Goal: Check status: Check status

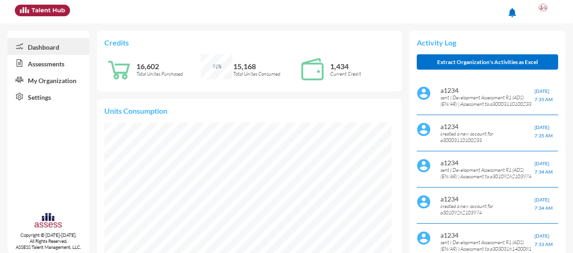
scroll to position [144, 288]
click at [45, 66] on link "Assessments" at bounding box center [48, 63] width 82 height 17
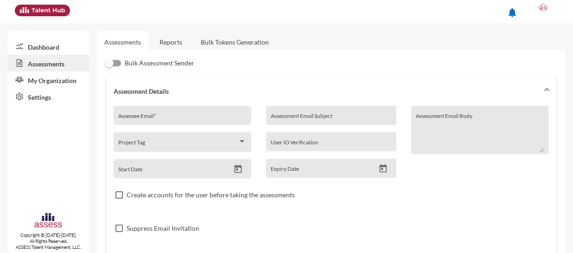
click at [172, 42] on link "Reports" at bounding box center [171, 42] width 38 height 23
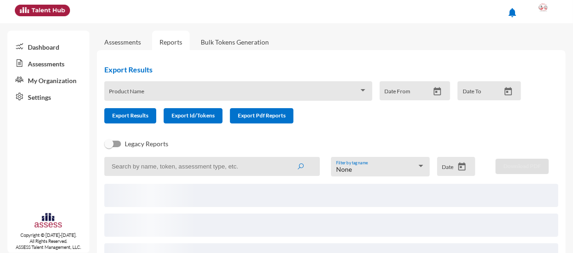
click at [191, 170] on input at bounding box center [212, 166] width 216 height 19
paste input "29806192102298"
click at [286, 158] on button "submit" at bounding box center [301, 166] width 30 height 17
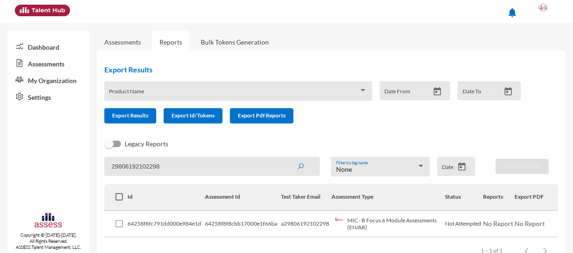
scroll to position [25, 0]
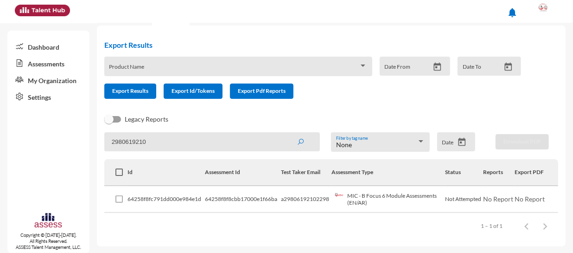
click at [286, 133] on button "submit" at bounding box center [301, 141] width 30 height 17
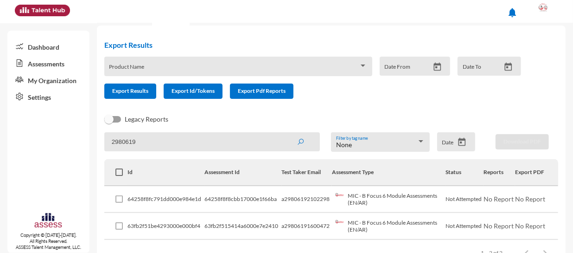
scroll to position [51, 0]
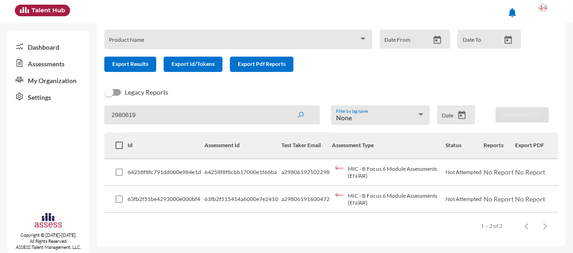
click at [172, 119] on input "2980619" at bounding box center [212, 114] width 216 height 19
click at [286, 106] on button "submit" at bounding box center [301, 114] width 30 height 17
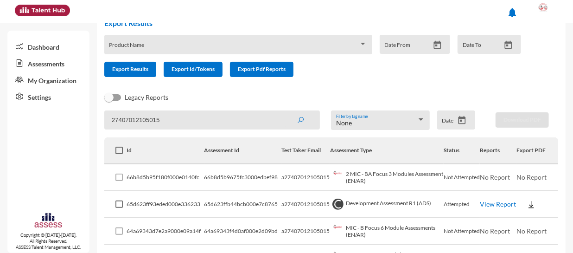
scroll to position [0, 0]
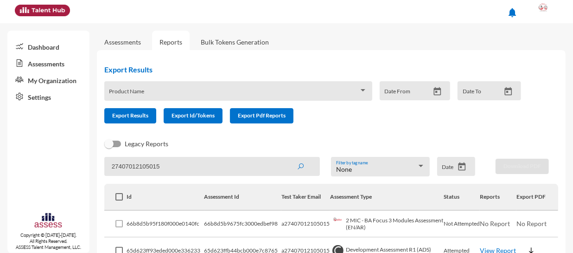
click at [198, 169] on input "27407012105015" at bounding box center [212, 166] width 216 height 19
paste input "9806192102298"
type input "29806192102298"
click at [286, 158] on button "submit" at bounding box center [301, 166] width 30 height 17
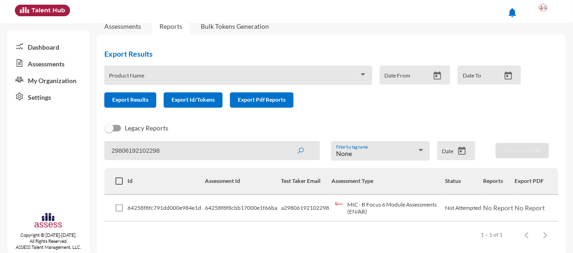
scroll to position [25, 0]
